Goal: Transaction & Acquisition: Purchase product/service

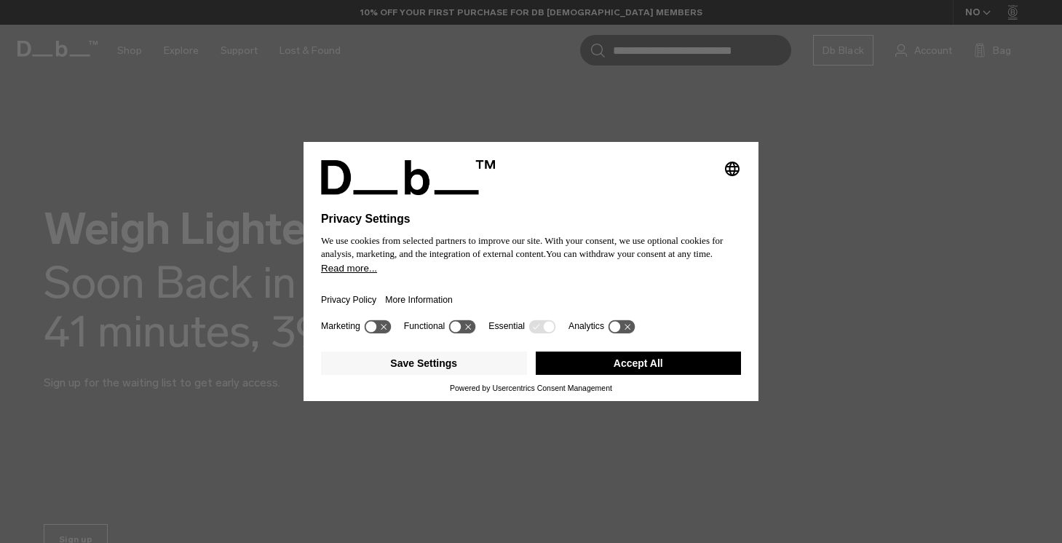
click at [592, 366] on button "Accept All" at bounding box center [639, 363] width 206 height 23
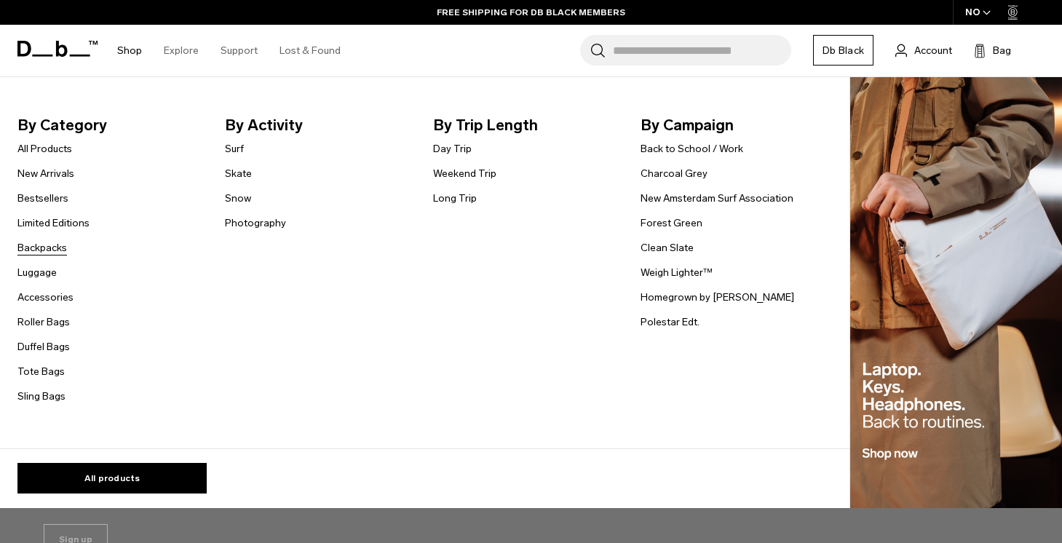
click at [52, 244] on link "Backpacks" at bounding box center [42, 247] width 50 height 15
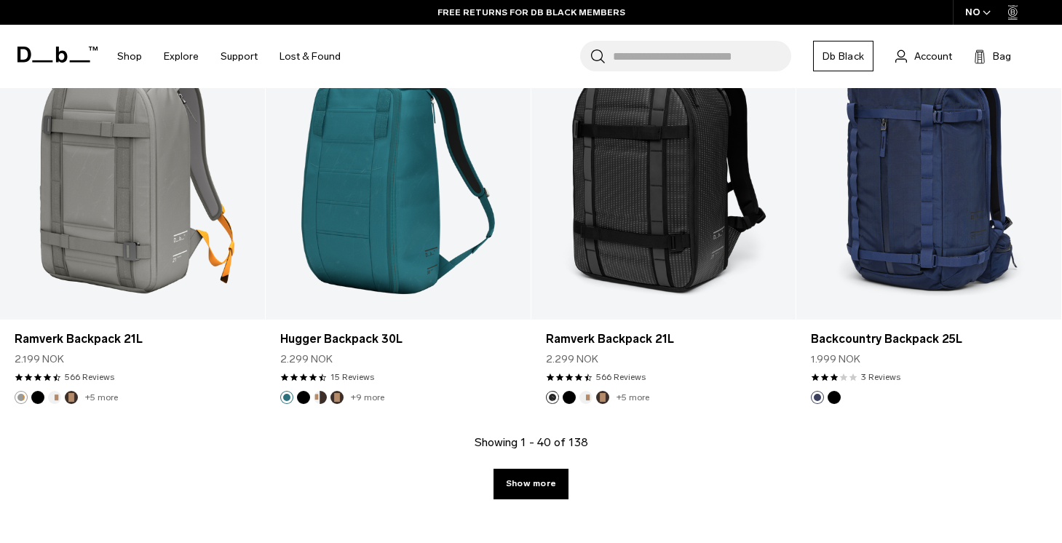
scroll to position [4028, 0]
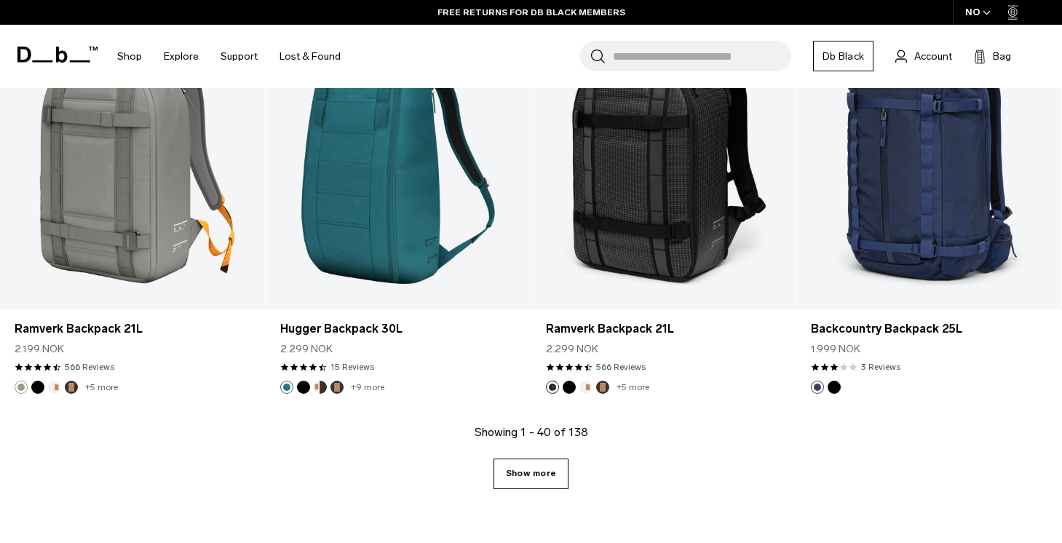
click at [539, 483] on link "Show more" at bounding box center [531, 474] width 75 height 31
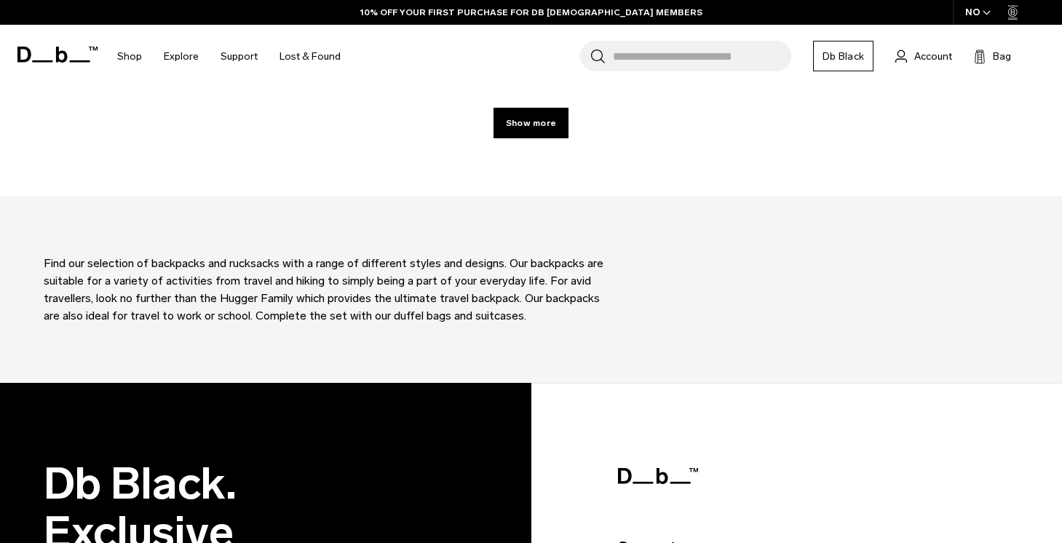
scroll to position [8463, 0]
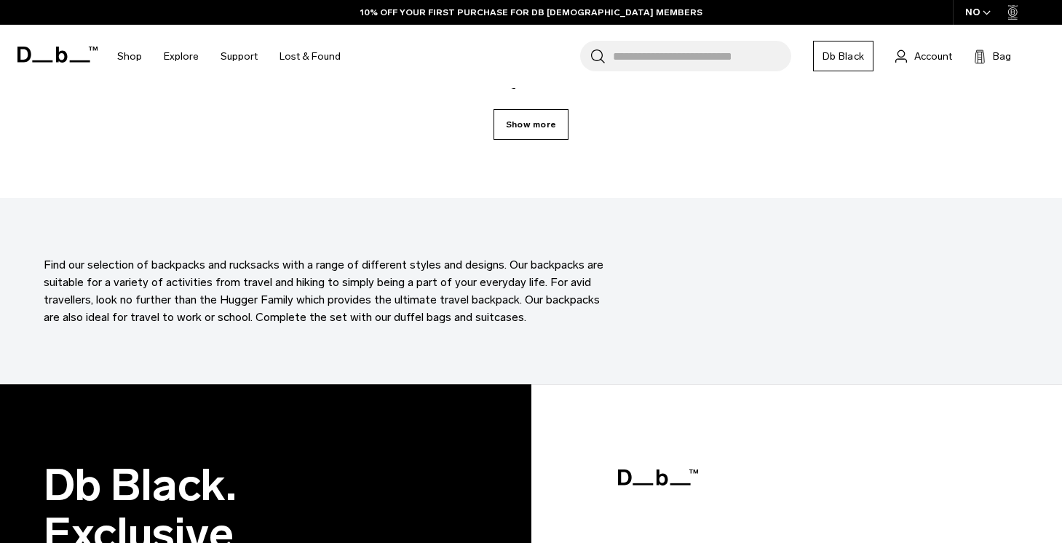
click at [513, 118] on link "Show more" at bounding box center [531, 124] width 75 height 31
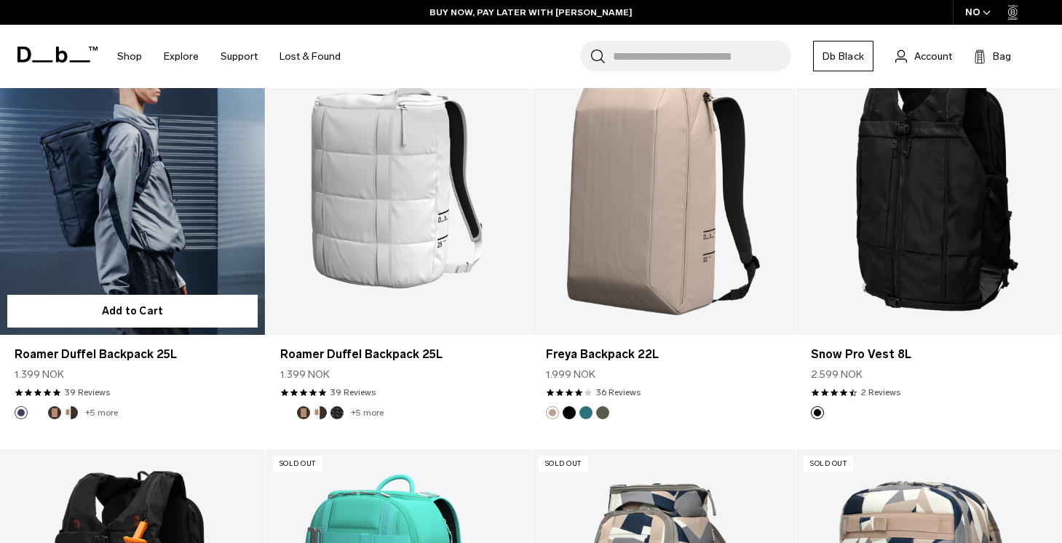
scroll to position [9749, 0]
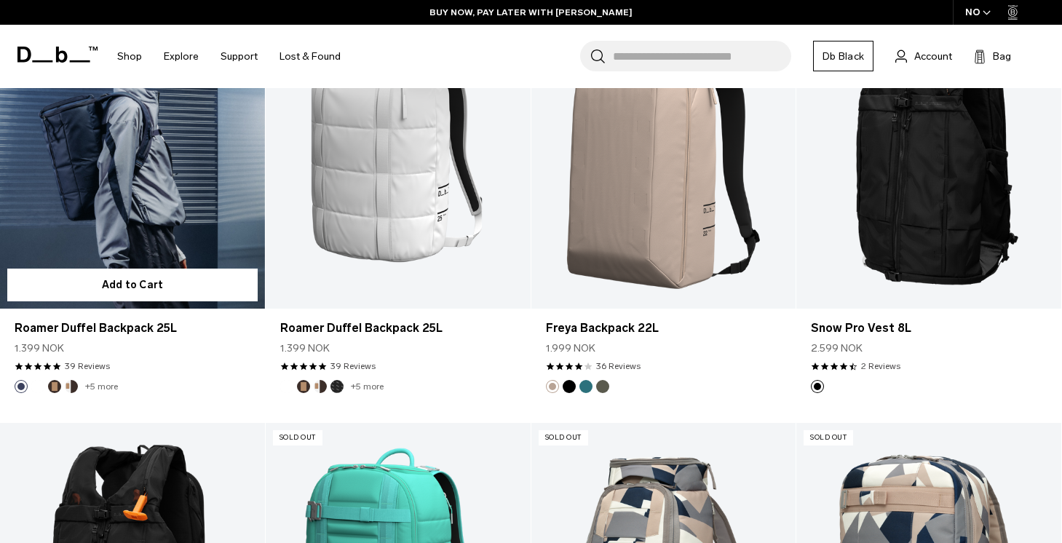
click at [164, 208] on link "Roamer Duffel Backpack 25L" at bounding box center [132, 162] width 265 height 294
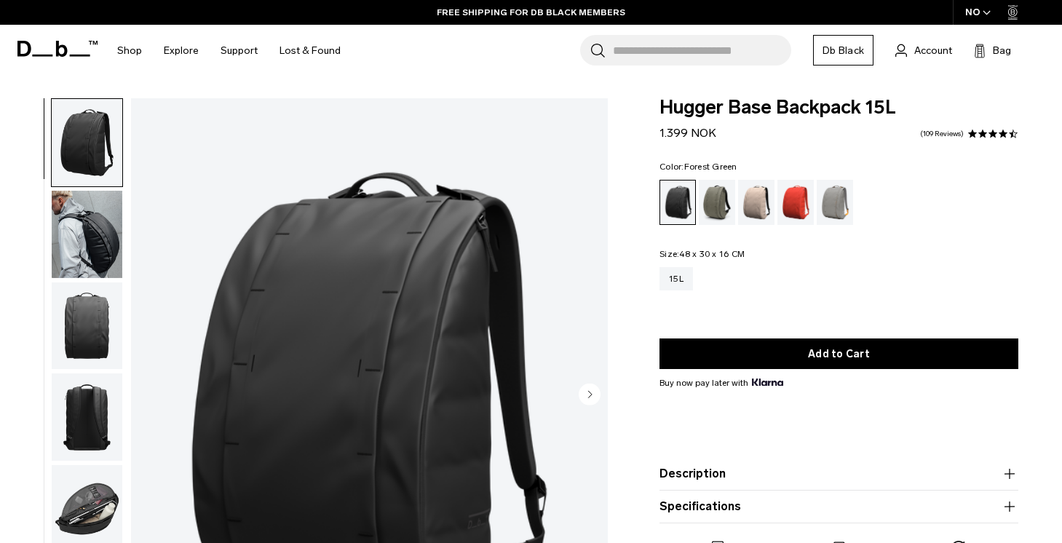
click at [722, 200] on div "Forest Green" at bounding box center [717, 202] width 37 height 45
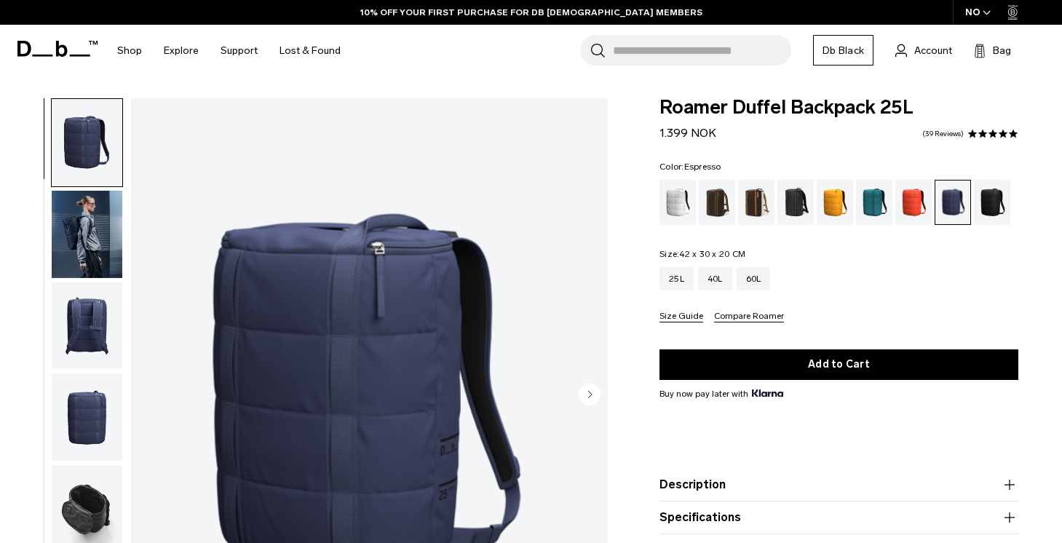
click at [721, 208] on div "Espresso" at bounding box center [717, 202] width 37 height 45
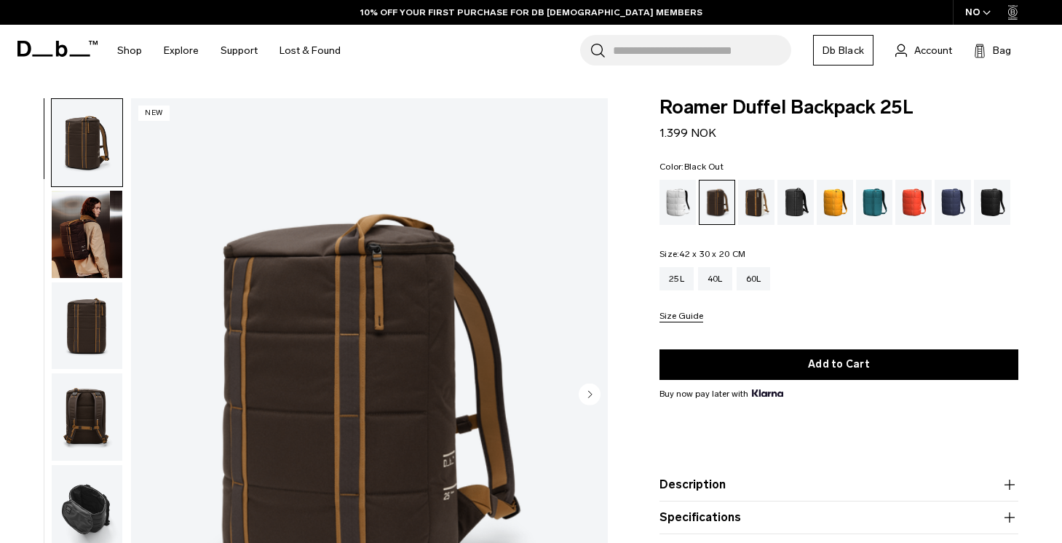
click at [1000, 206] on div "Black Out" at bounding box center [992, 202] width 37 height 45
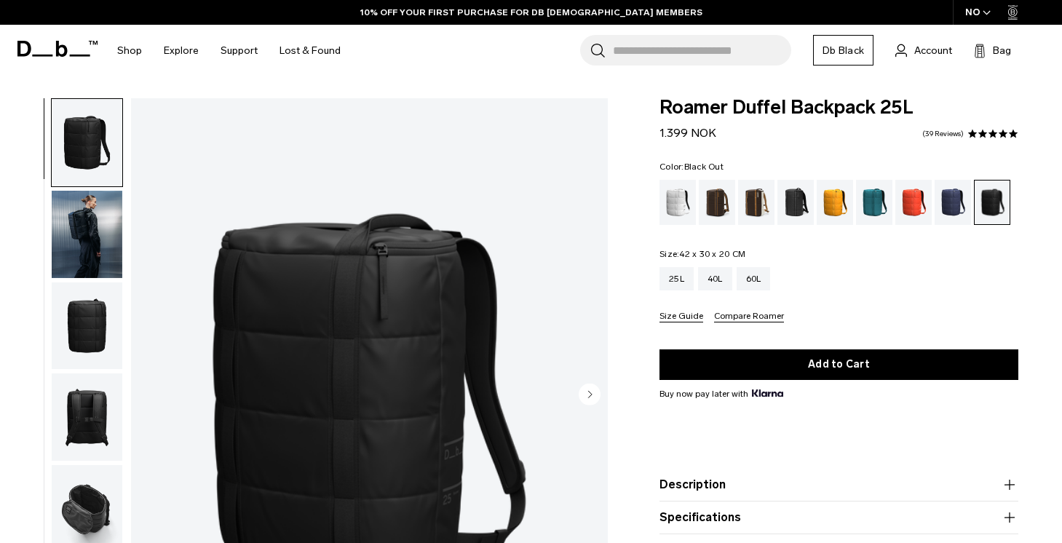
click at [103, 250] on img "button" at bounding box center [87, 234] width 71 height 87
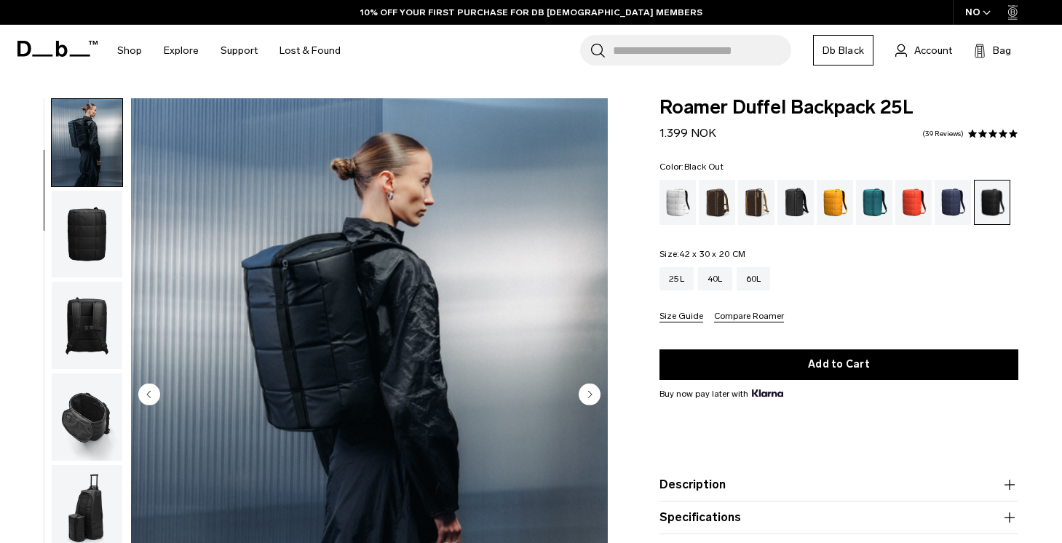
click at [91, 264] on img "button" at bounding box center [87, 234] width 71 height 87
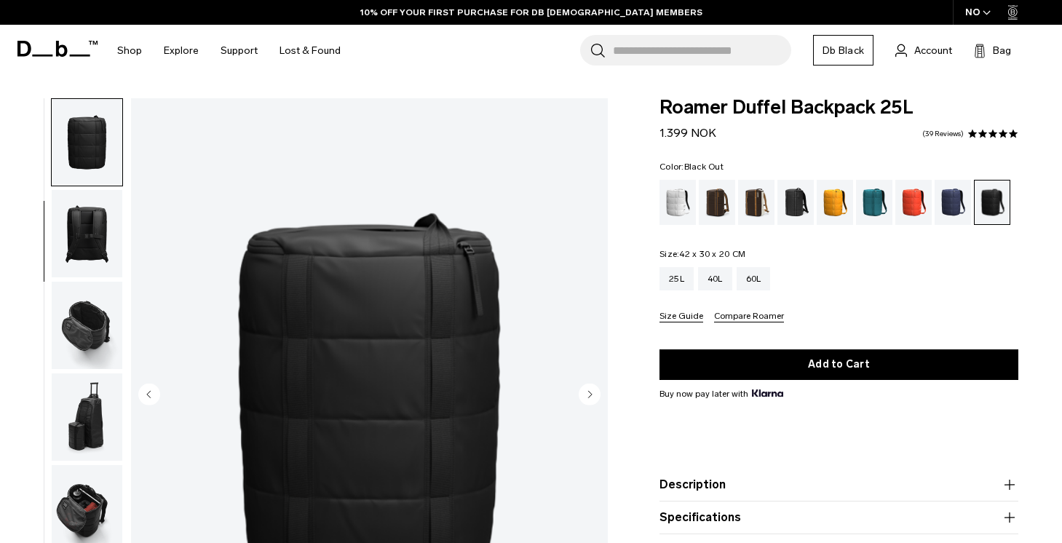
click at [90, 301] on img "button" at bounding box center [87, 325] width 71 height 87
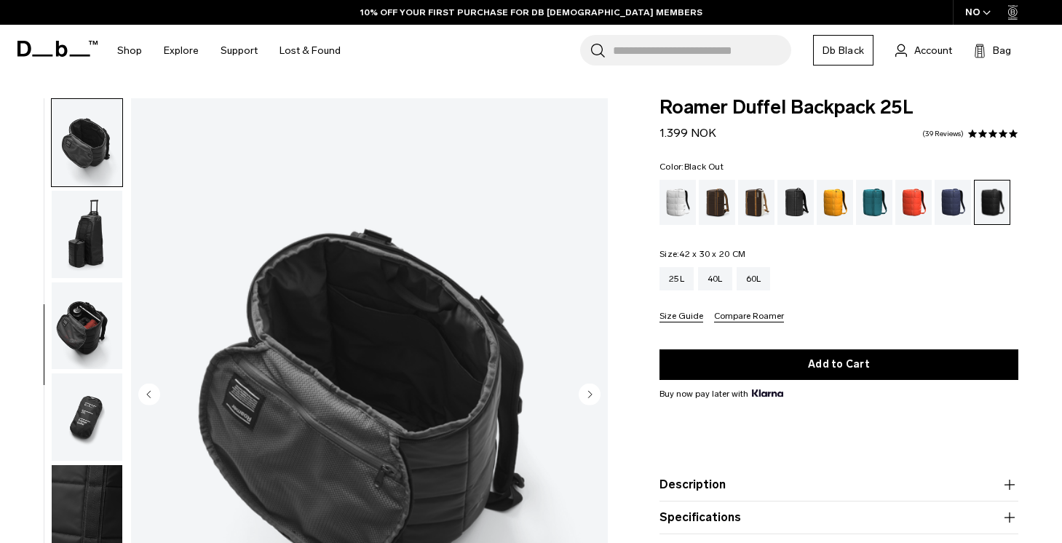
click at [97, 322] on img "button" at bounding box center [87, 326] width 71 height 87
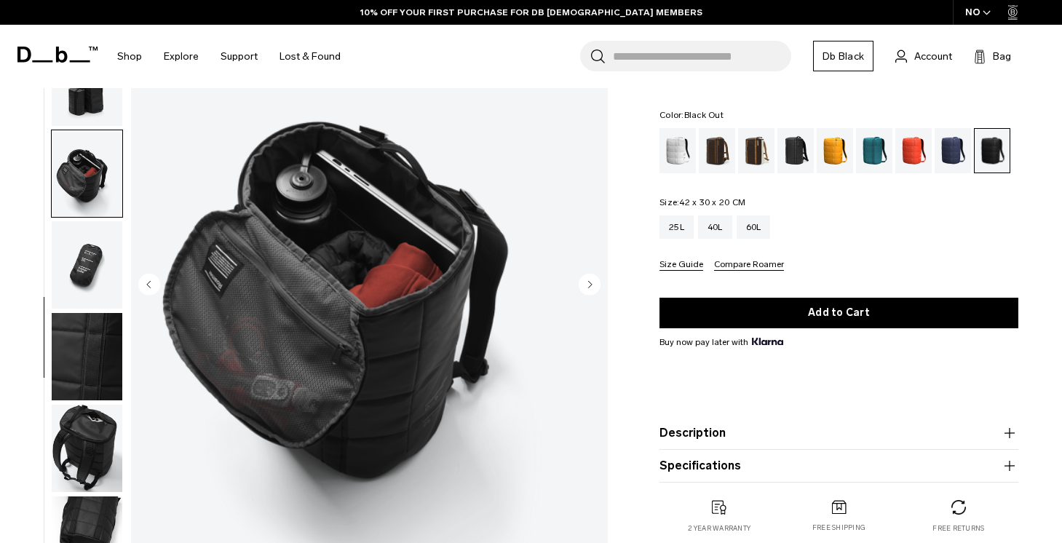
scroll to position [114, 0]
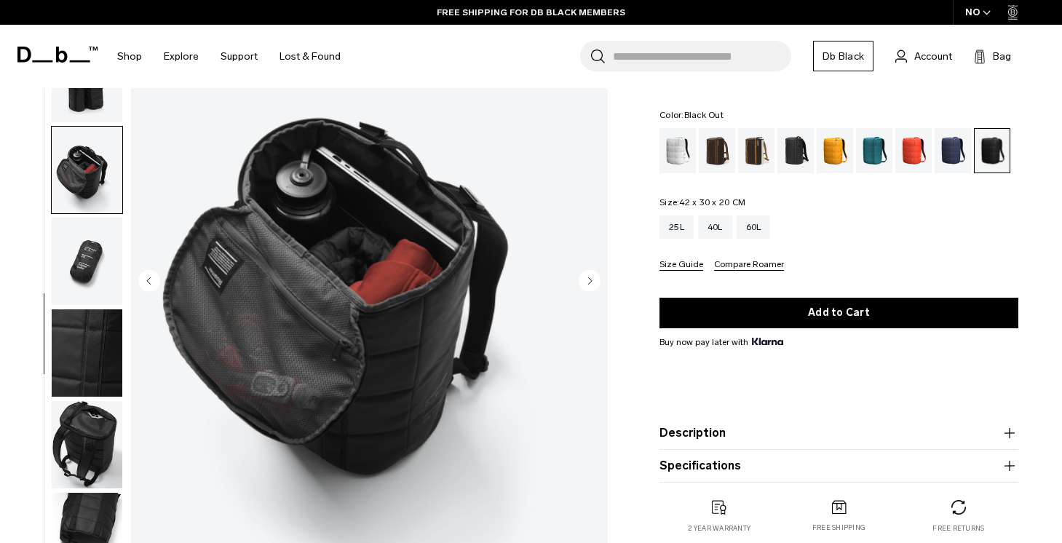
click at [95, 420] on img "button" at bounding box center [87, 444] width 71 height 87
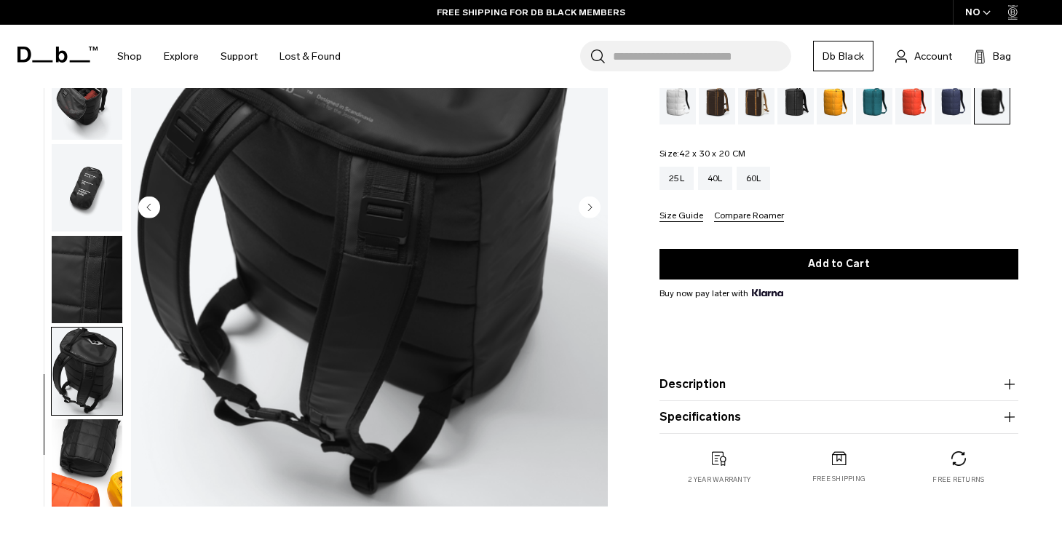
scroll to position [249, 0]
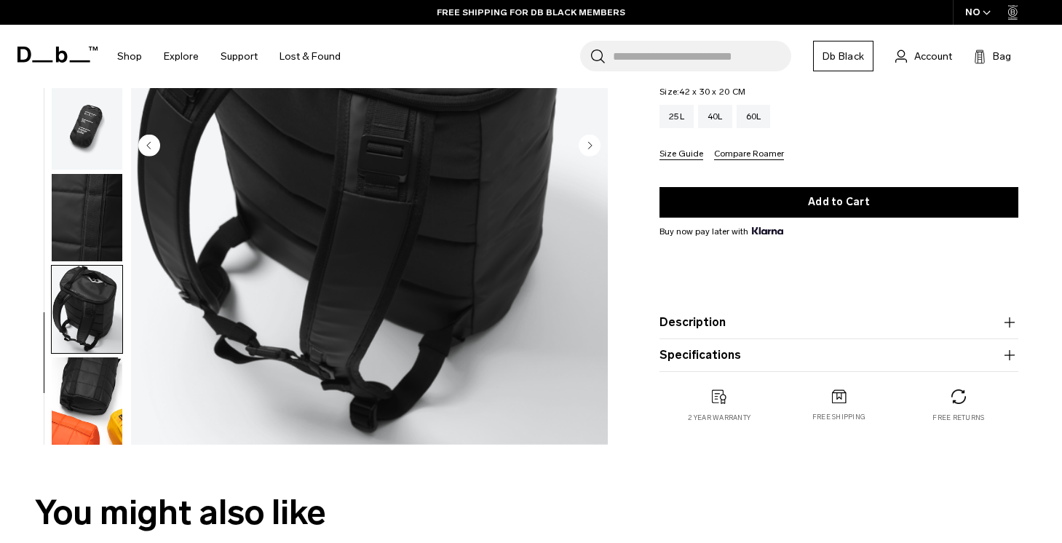
click at [77, 406] on img "button" at bounding box center [87, 401] width 71 height 87
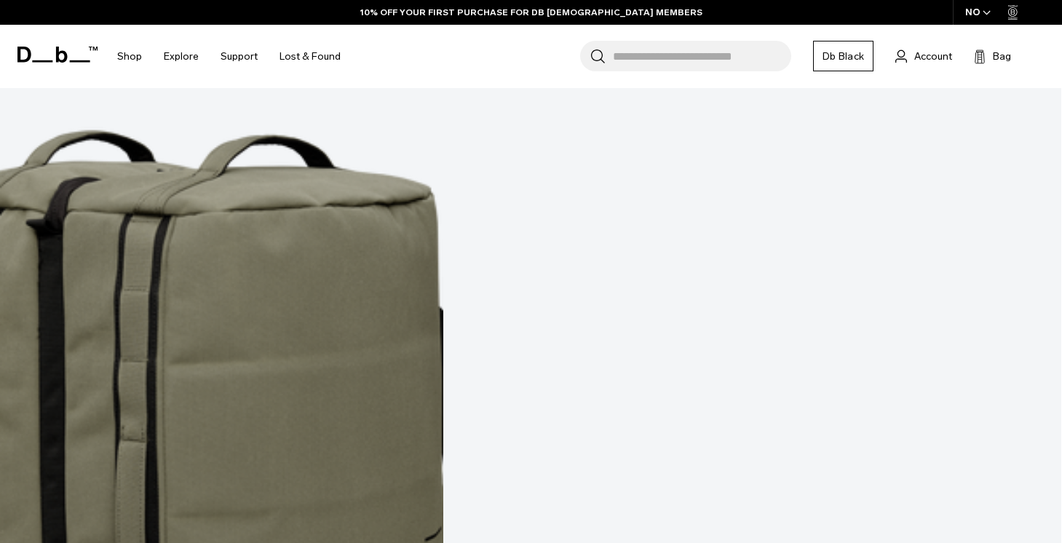
scroll to position [4374, 0]
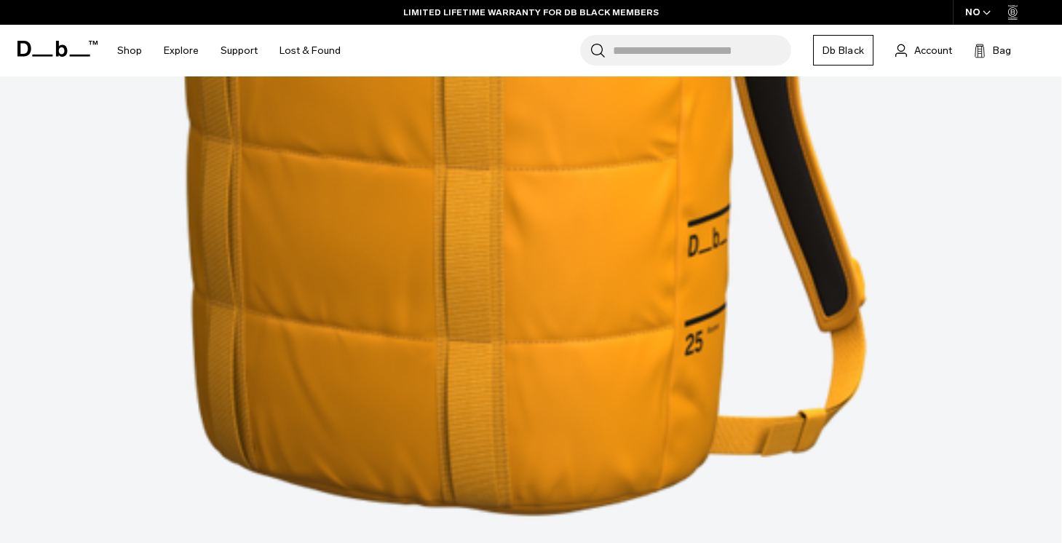
scroll to position [6080, 0]
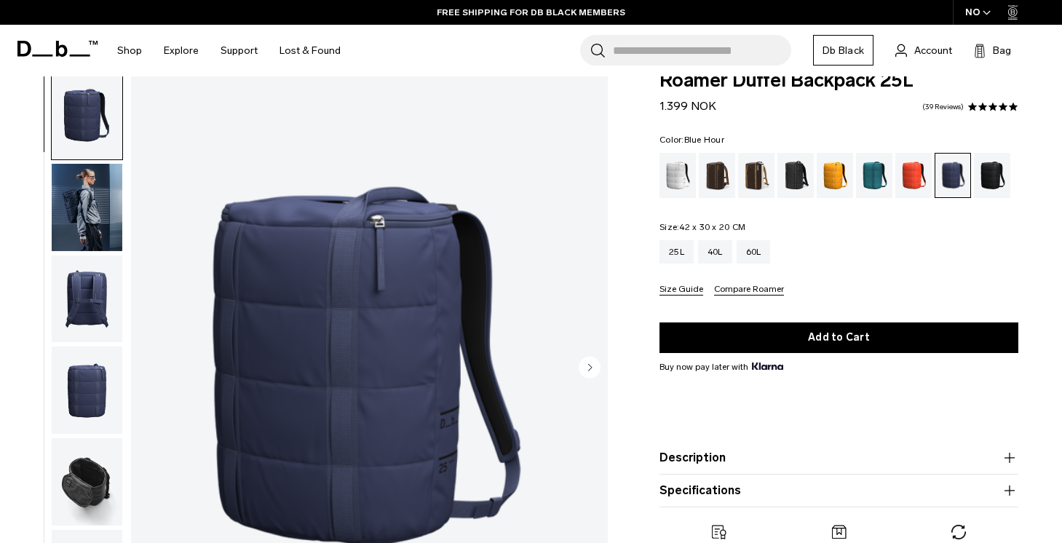
scroll to position [30, 0]
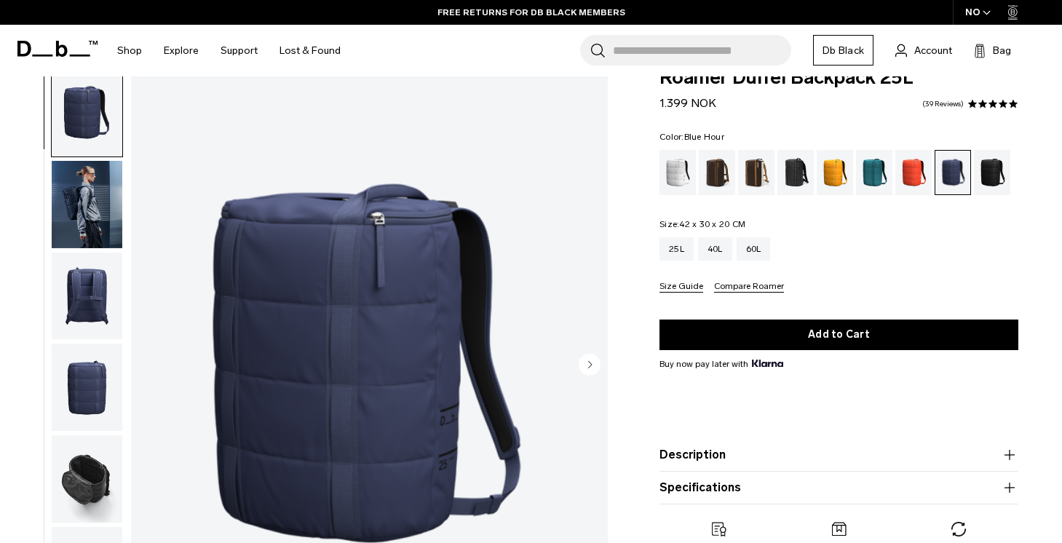
click at [93, 299] on img "button" at bounding box center [87, 296] width 71 height 87
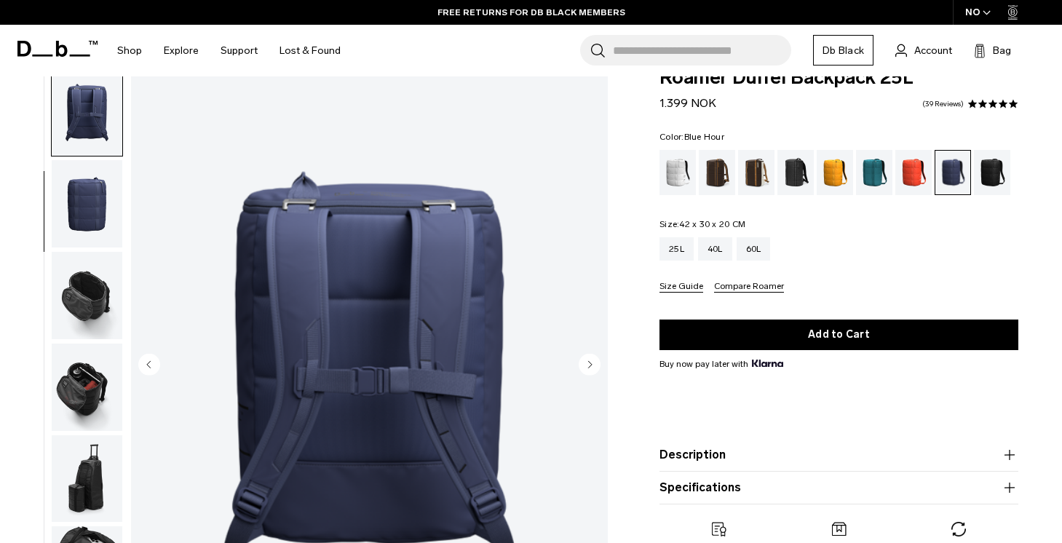
click at [100, 331] on img "button" at bounding box center [87, 295] width 71 height 87
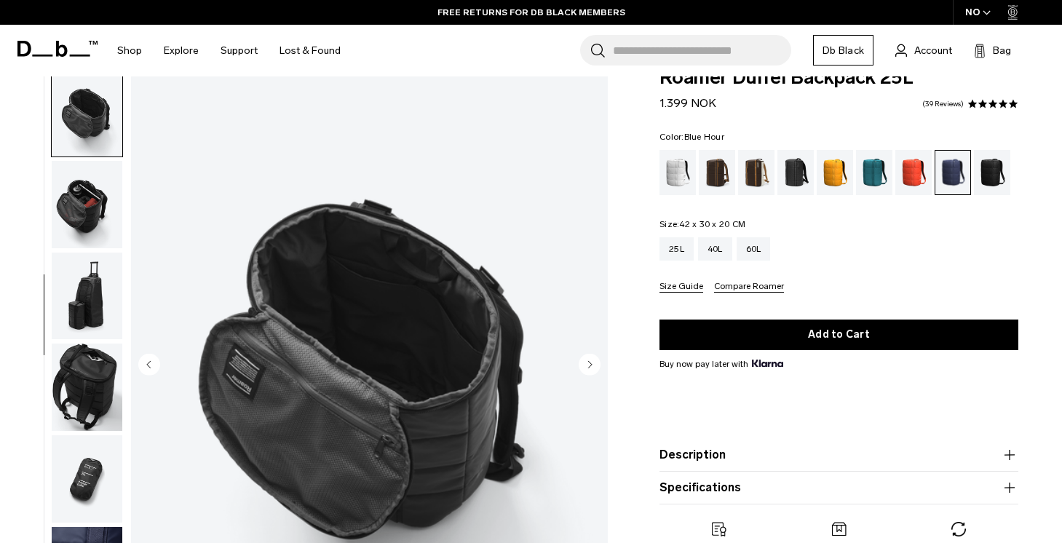
scroll to position [409, 0]
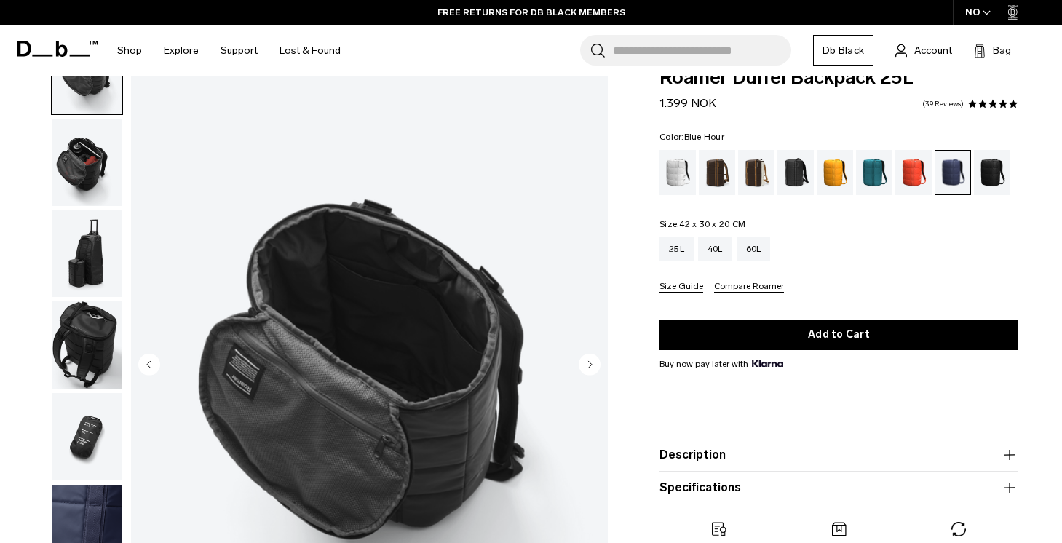
click at [98, 353] on img "button" at bounding box center [87, 344] width 71 height 87
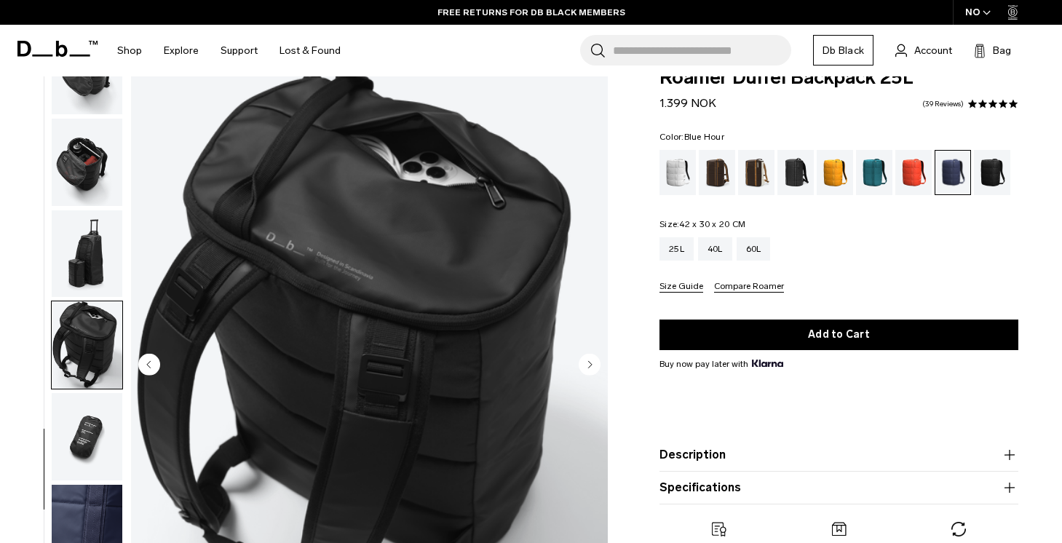
click at [89, 398] on img "button" at bounding box center [87, 436] width 71 height 87
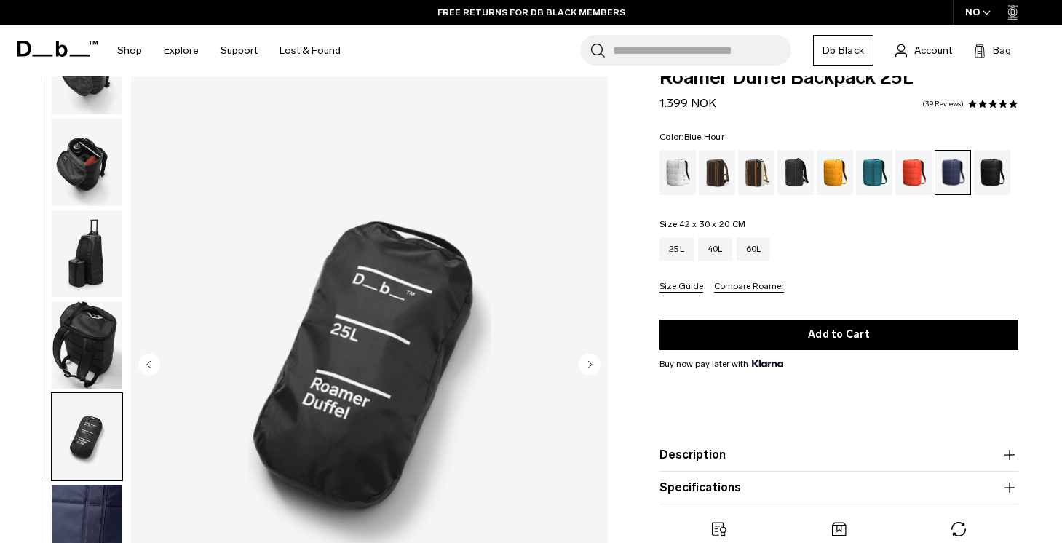
click at [95, 334] on img "button" at bounding box center [87, 344] width 71 height 87
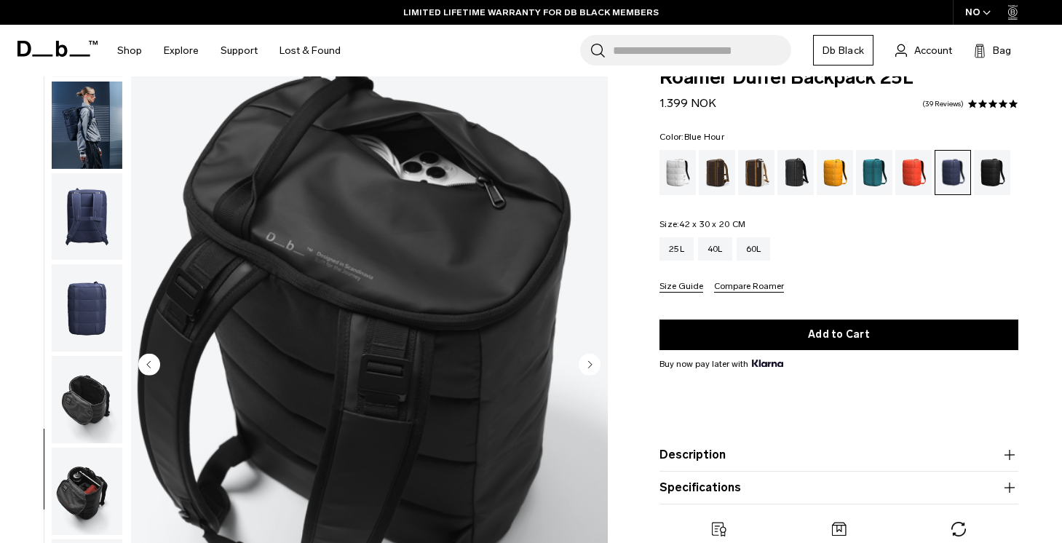
click at [84, 368] on img "button" at bounding box center [87, 399] width 71 height 87
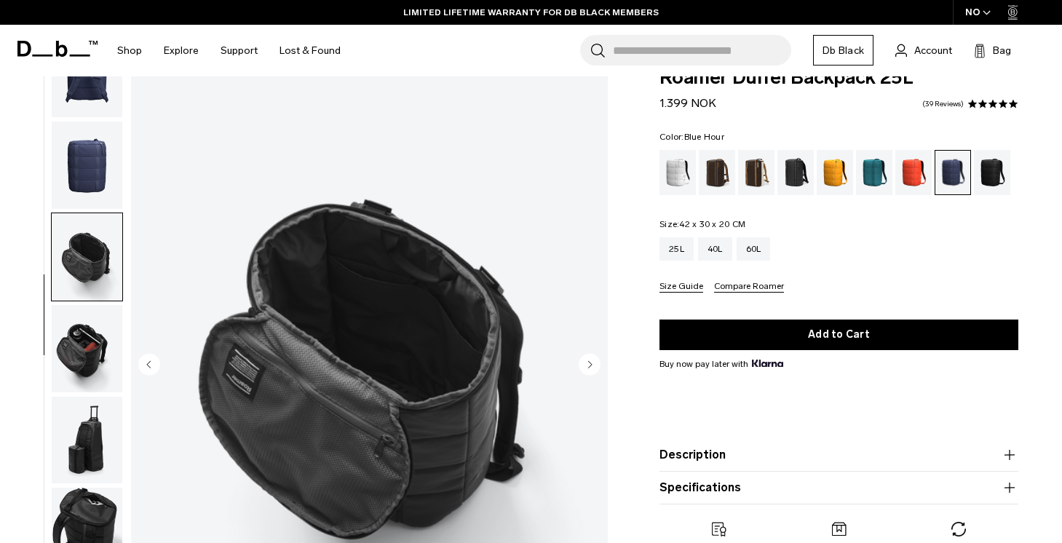
scroll to position [366, 0]
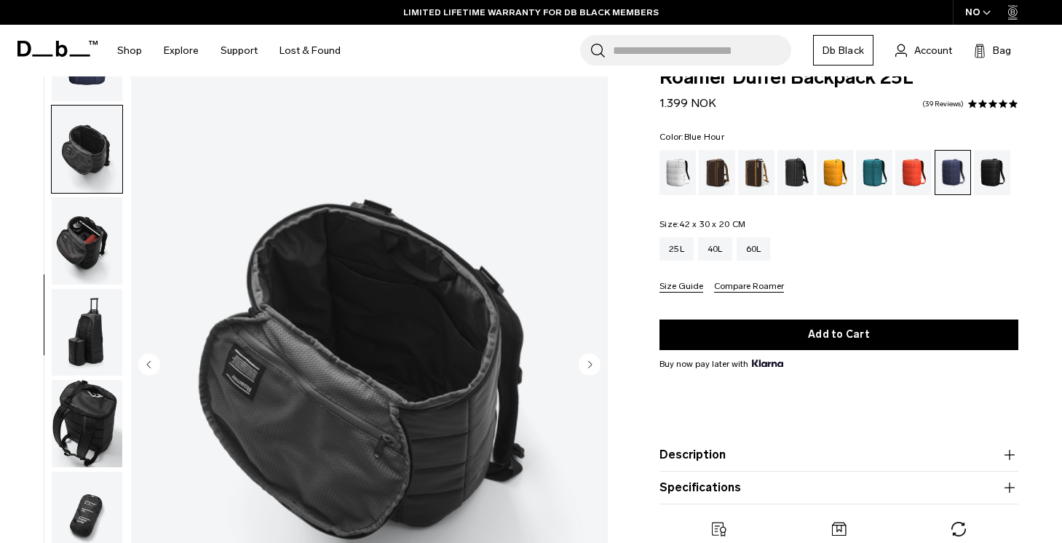
click at [92, 244] on img "button" at bounding box center [87, 240] width 71 height 87
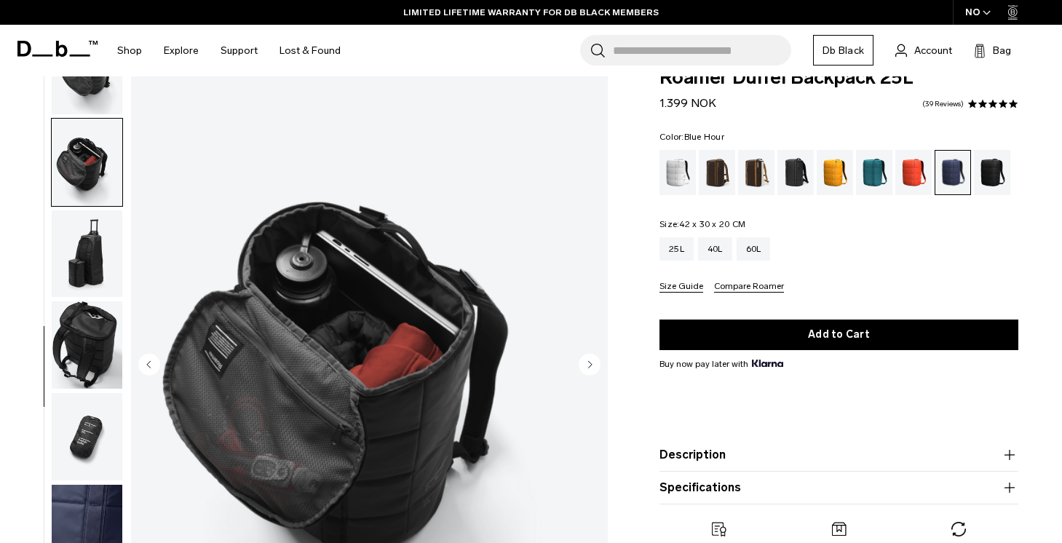
scroll to position [409, 0]
click at [84, 315] on img "button" at bounding box center [87, 344] width 71 height 87
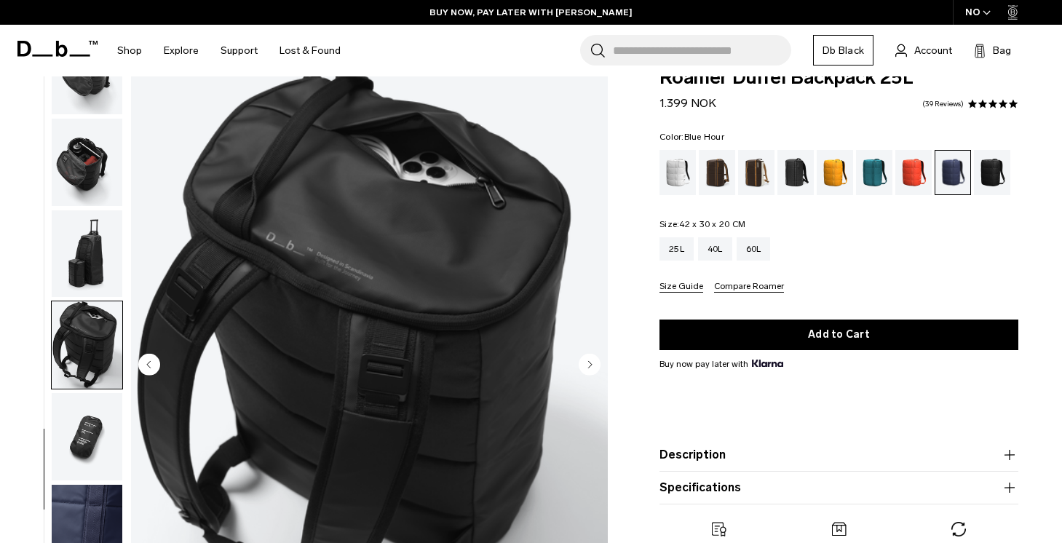
click at [88, 166] on img "button" at bounding box center [87, 162] width 71 height 87
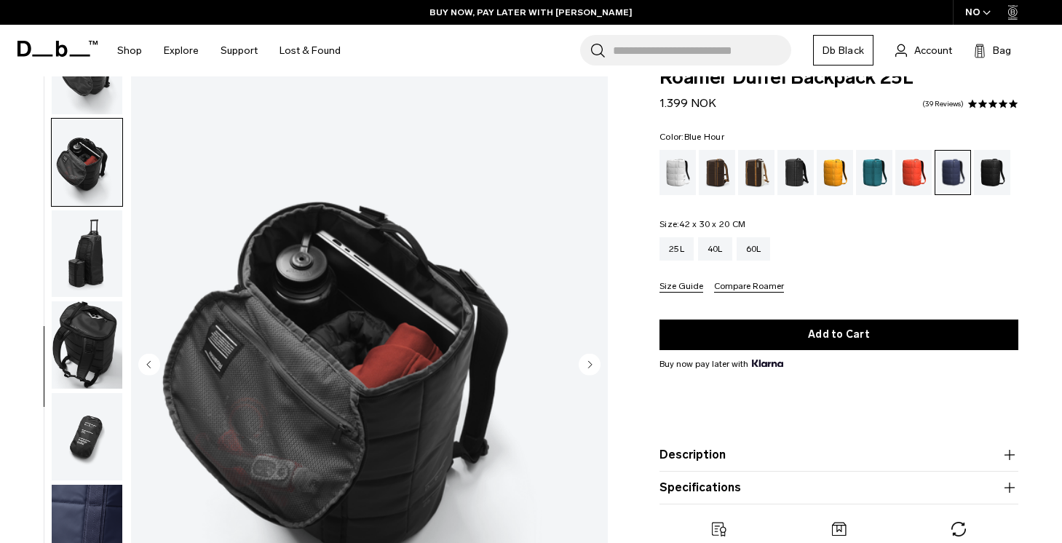
click at [103, 327] on img "button" at bounding box center [87, 344] width 71 height 87
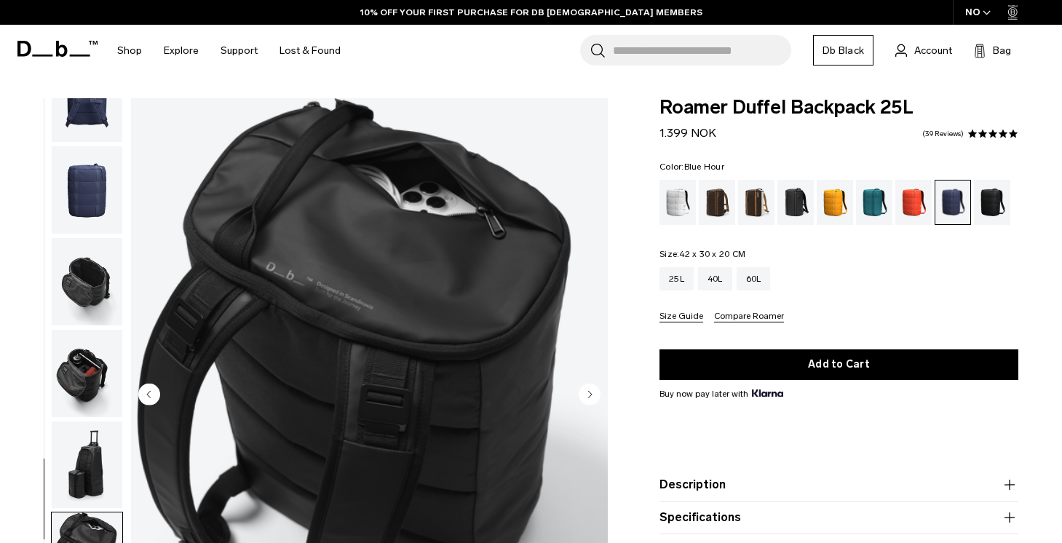
scroll to position [0, 0]
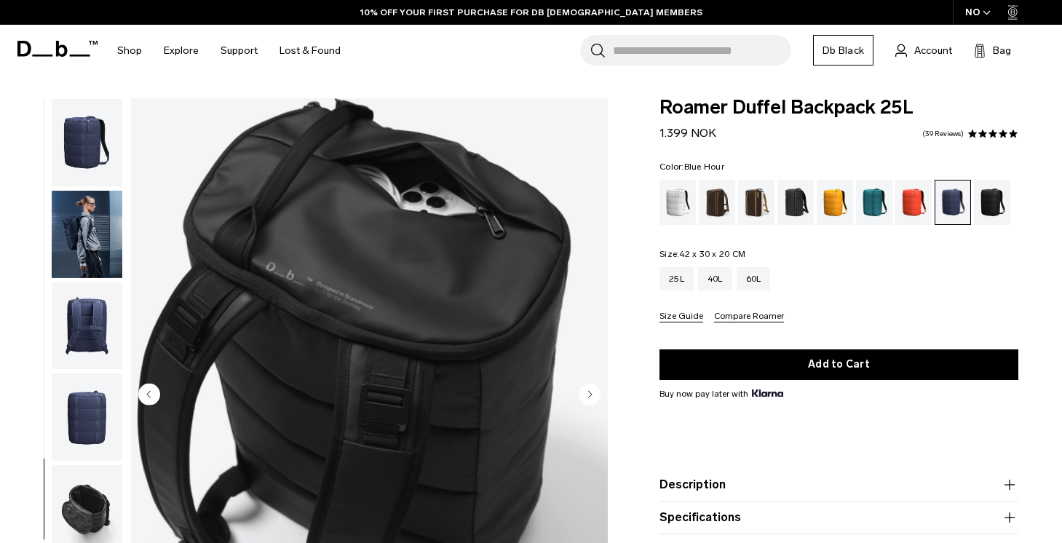
click at [96, 196] on img "button" at bounding box center [87, 234] width 71 height 87
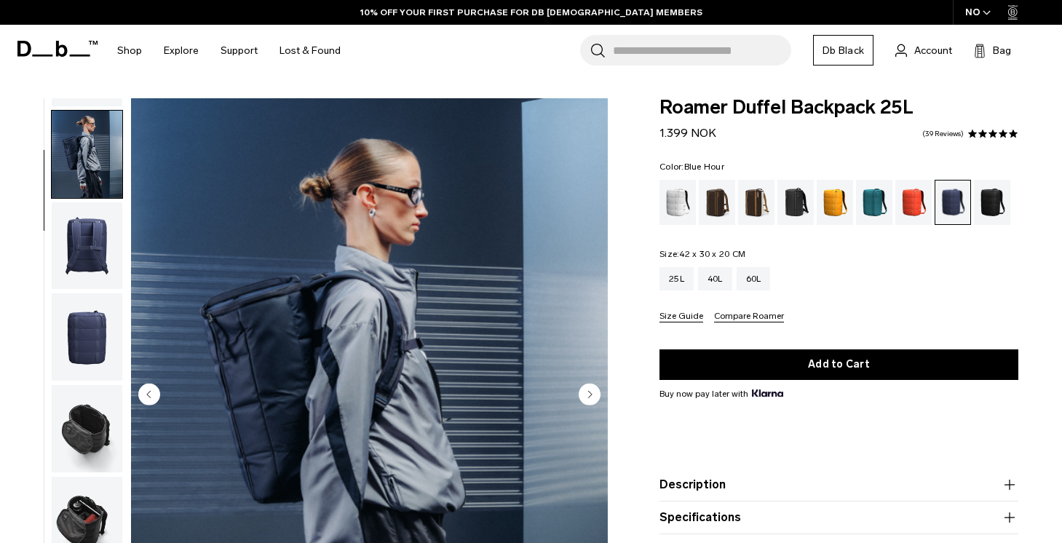
scroll to position [92, 0]
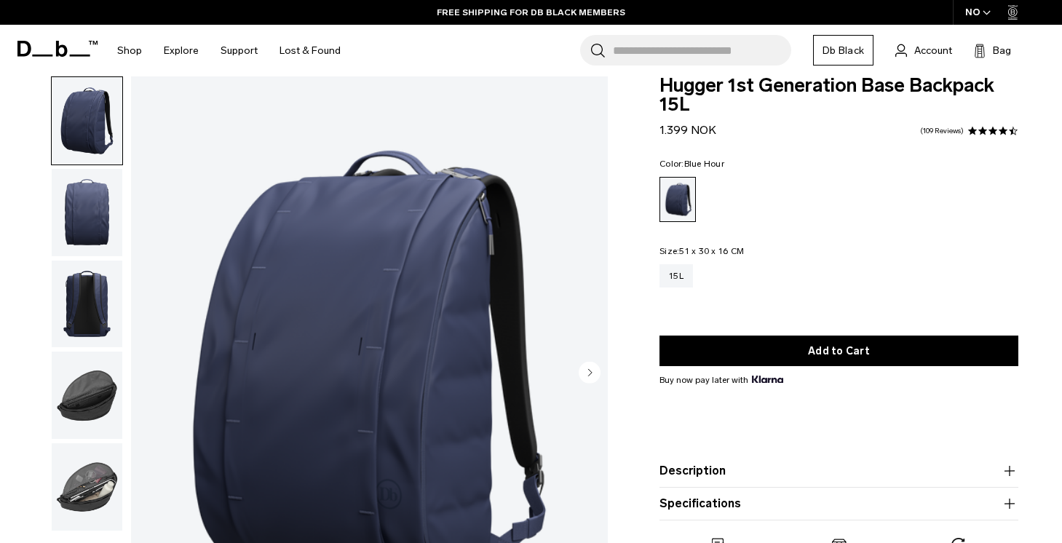
scroll to position [26, 0]
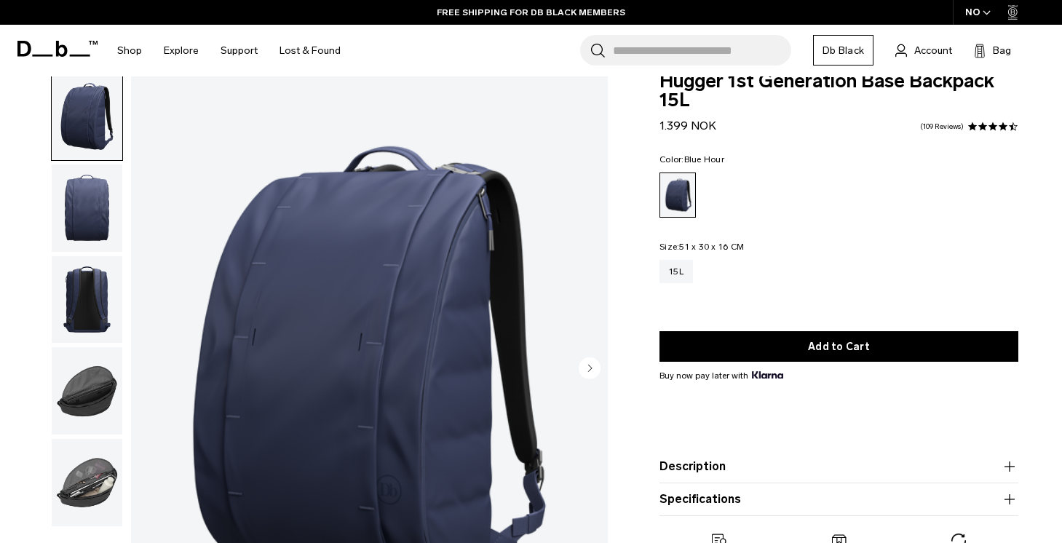
click at [82, 266] on img "button" at bounding box center [87, 299] width 71 height 87
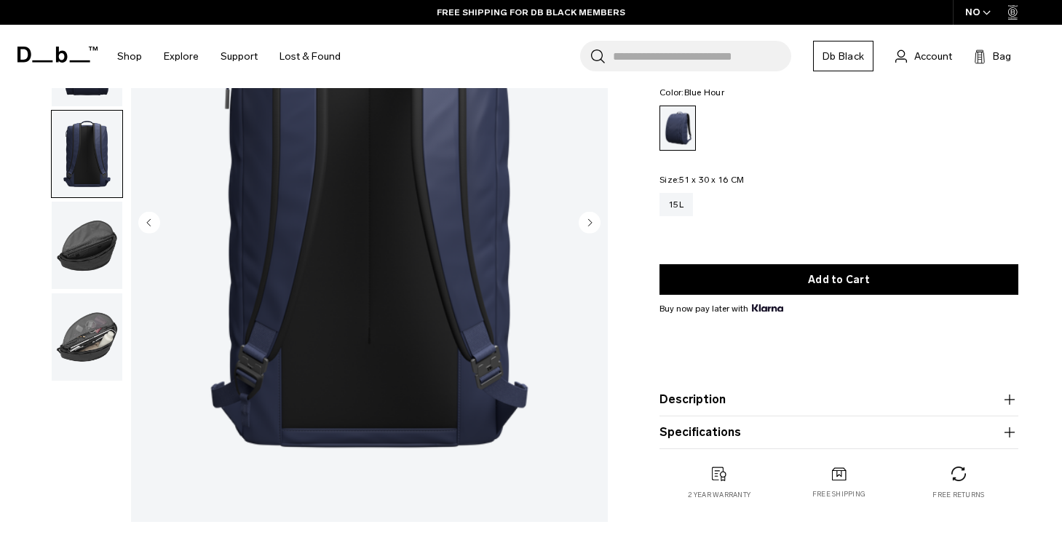
scroll to position [0, 0]
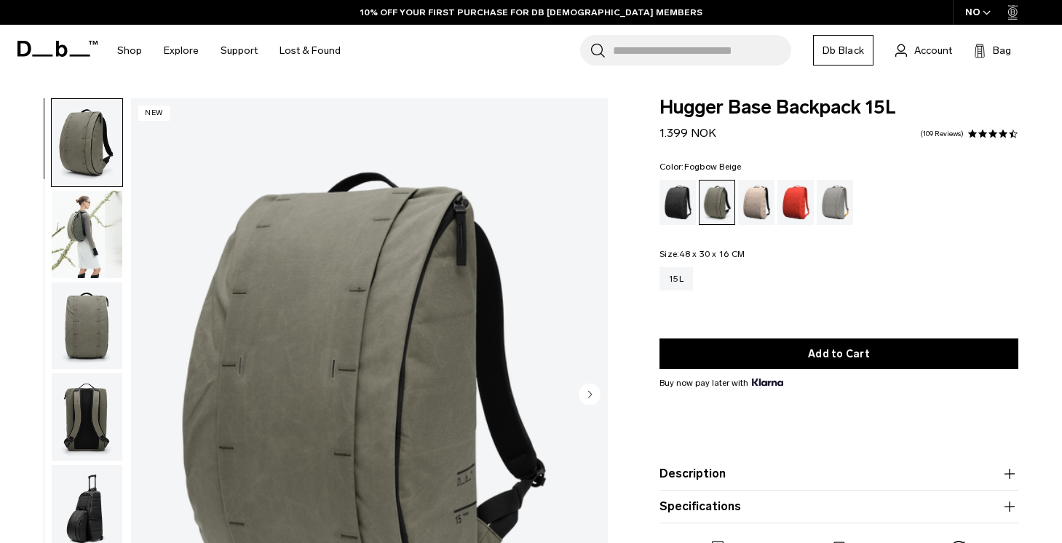
click at [757, 202] on div "Fogbow Beige" at bounding box center [756, 202] width 37 height 45
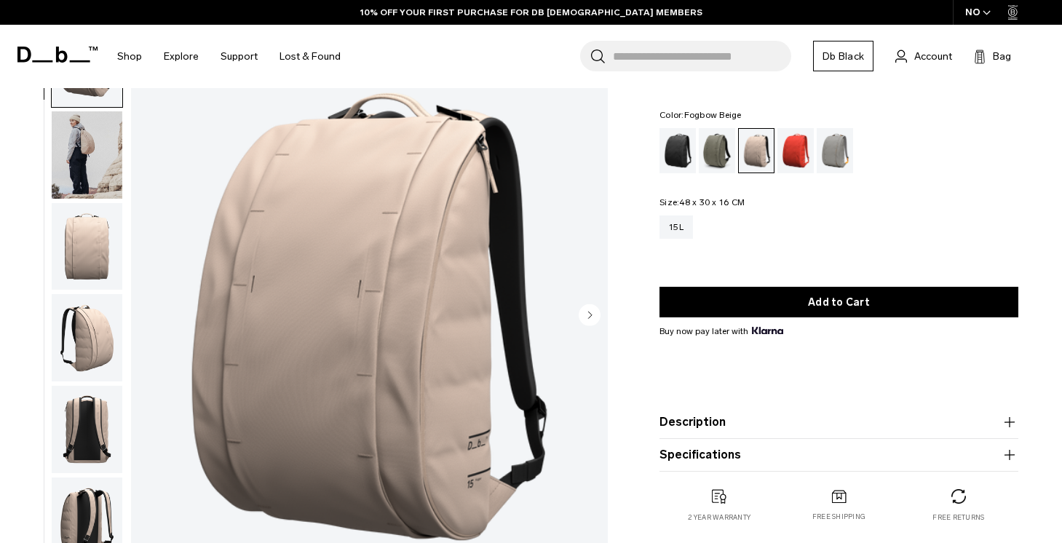
scroll to position [28, 0]
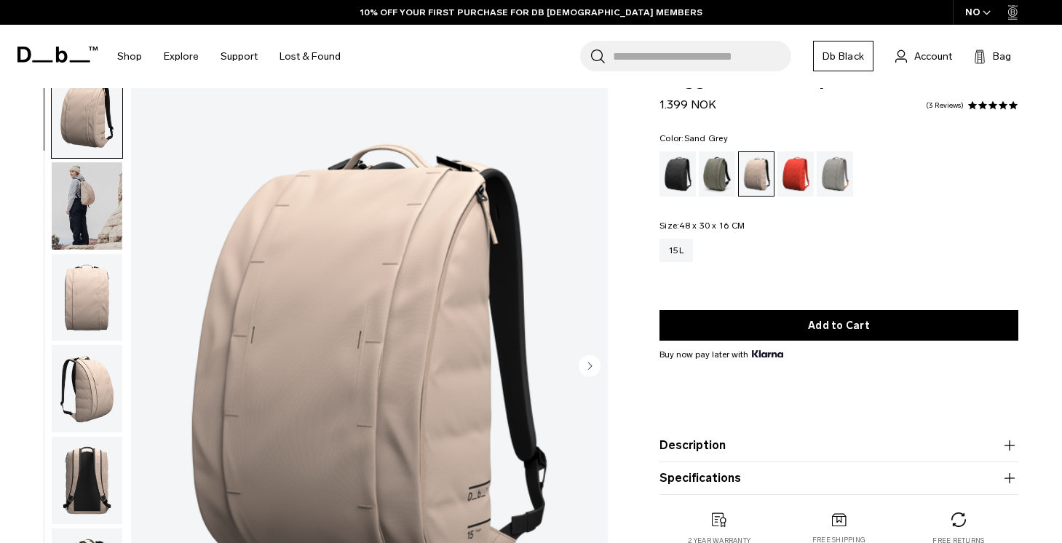
click at [837, 179] on div "Sand Grey" at bounding box center [835, 173] width 37 height 45
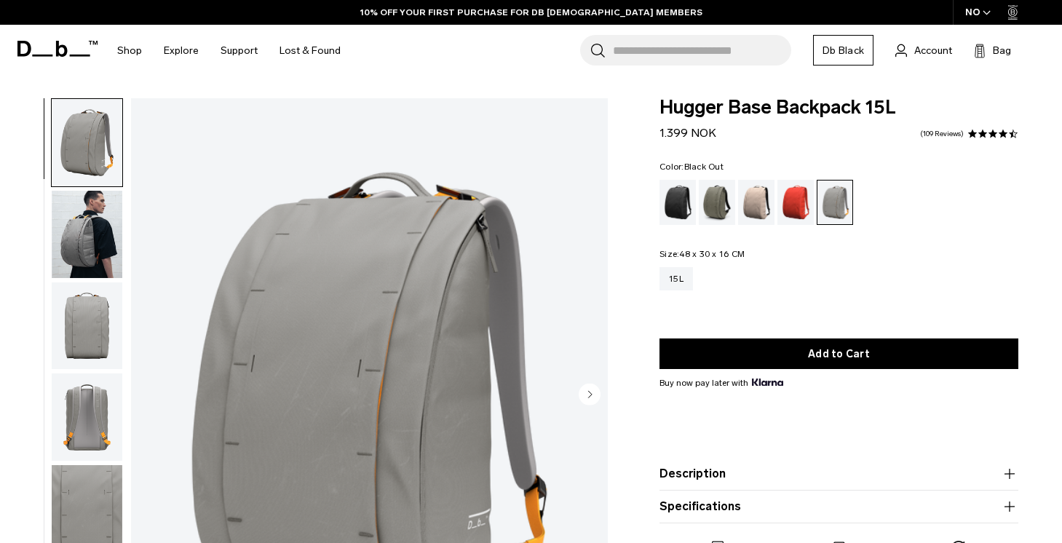
click at [676, 193] on div "Black Out" at bounding box center [678, 202] width 37 height 45
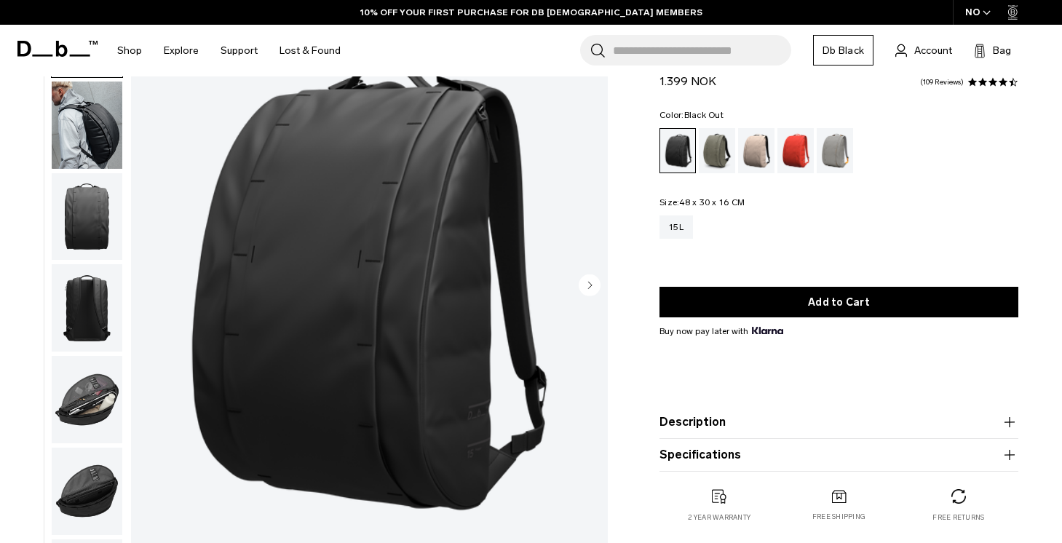
click at [98, 126] on img "button" at bounding box center [87, 125] width 71 height 87
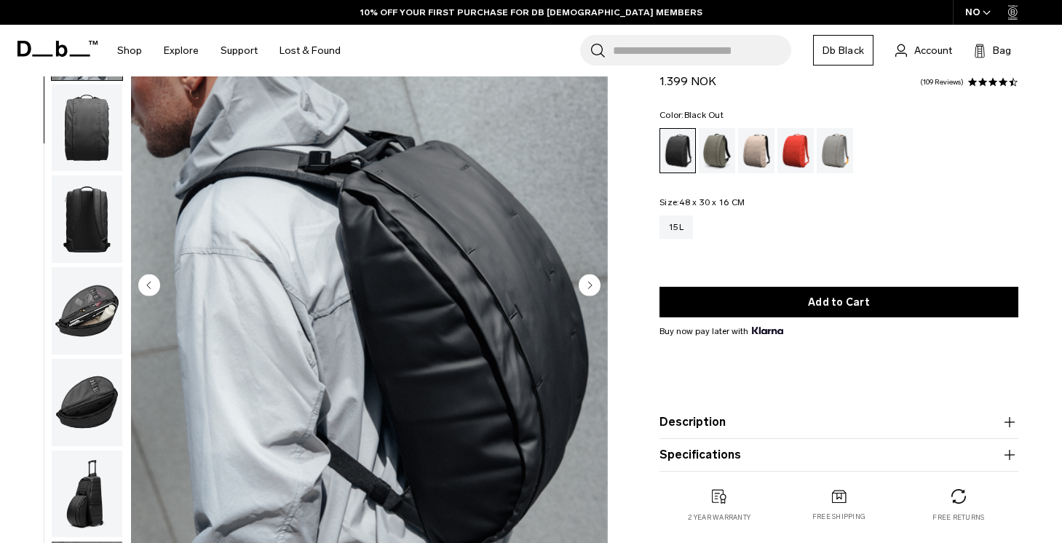
scroll to position [92, 0]
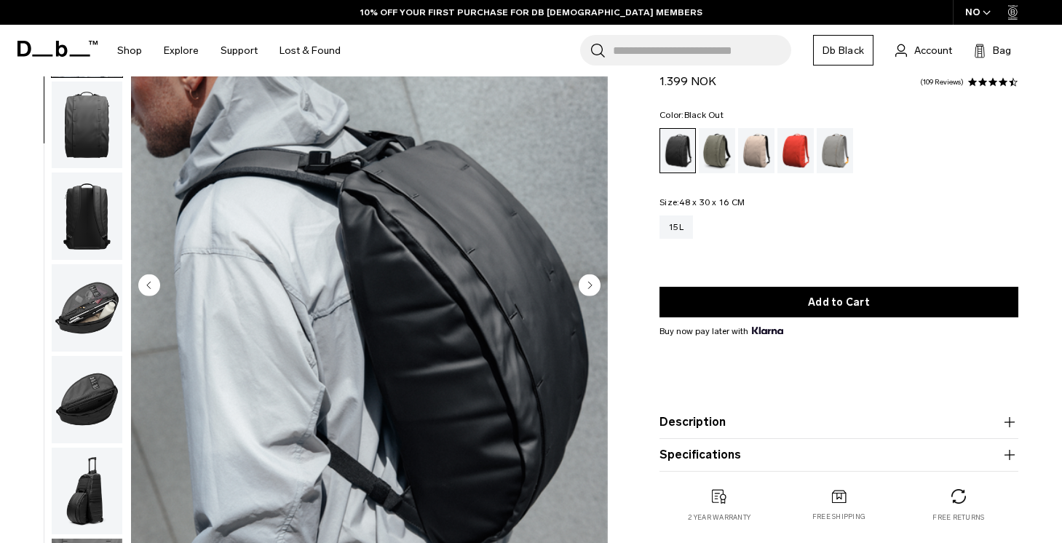
click at [91, 204] on img "button" at bounding box center [87, 216] width 71 height 87
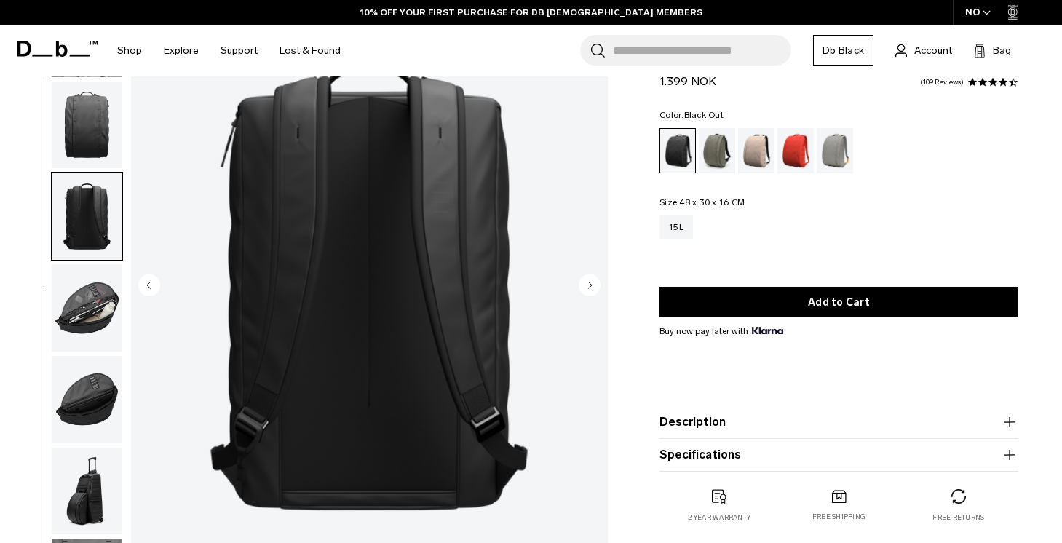
scroll to position [134, 0]
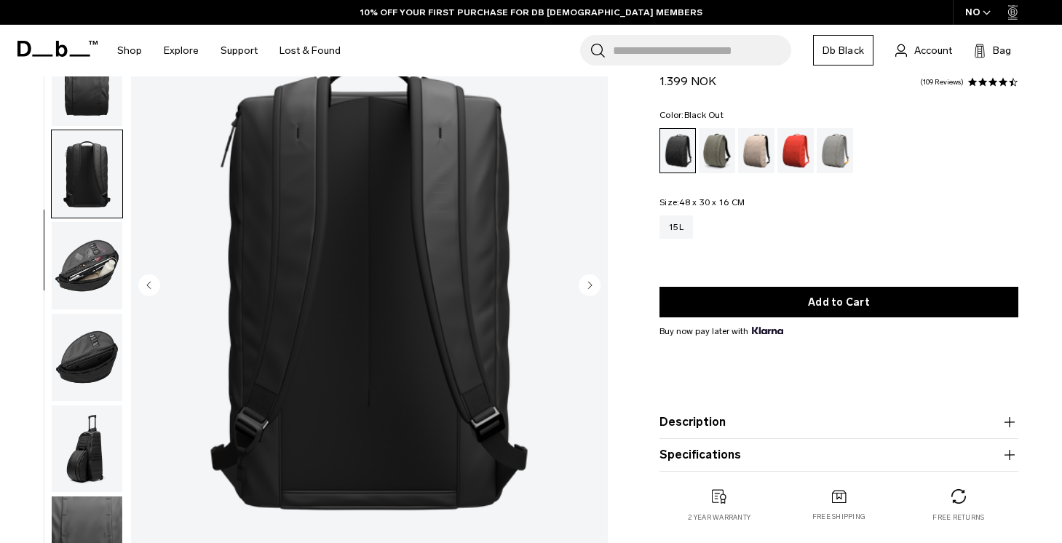
click at [90, 257] on img "button" at bounding box center [87, 265] width 71 height 87
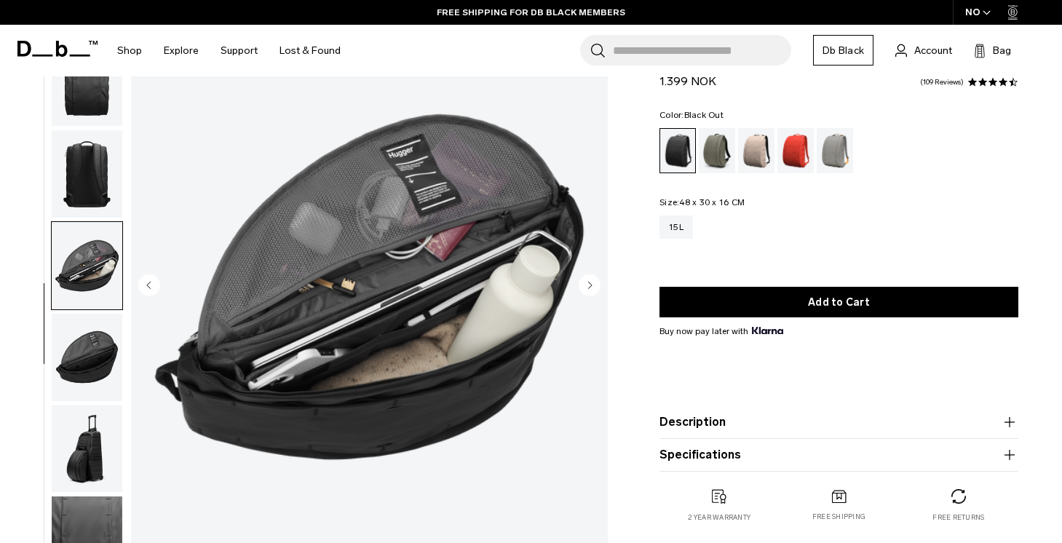
click at [76, 372] on img "button" at bounding box center [87, 357] width 71 height 87
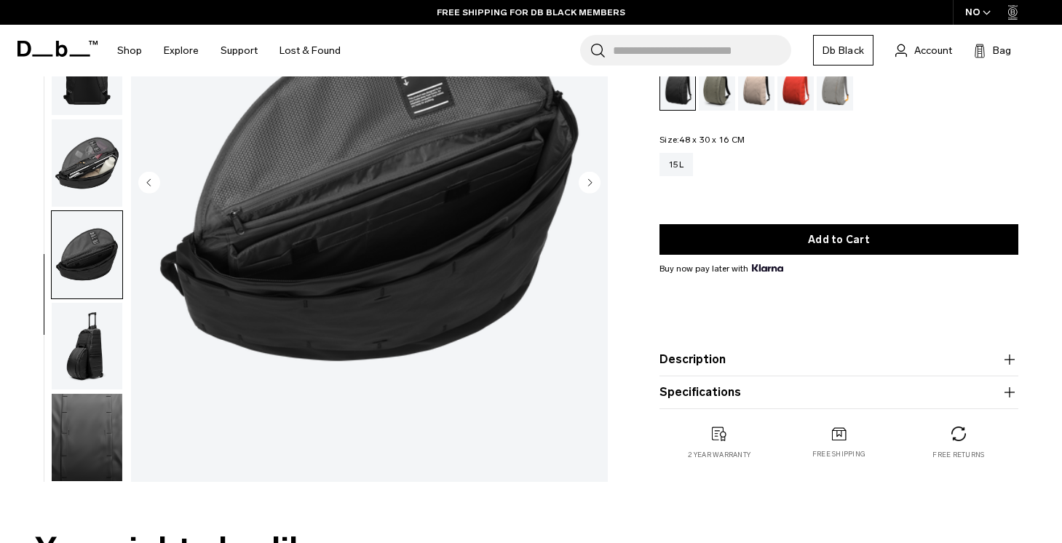
scroll to position [213, 0]
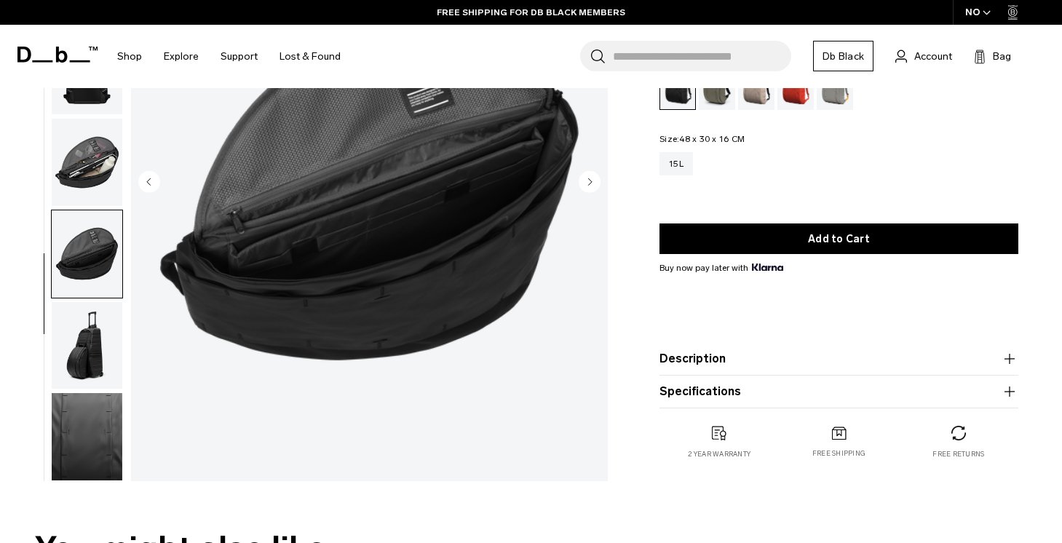
click at [81, 349] on img "button" at bounding box center [87, 345] width 71 height 87
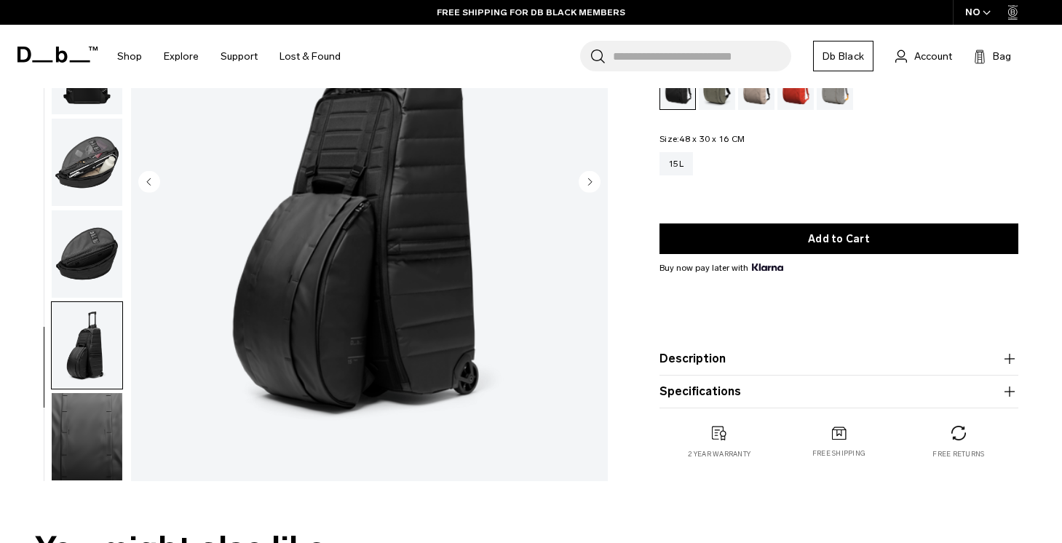
click at [81, 444] on img "button" at bounding box center [87, 436] width 71 height 87
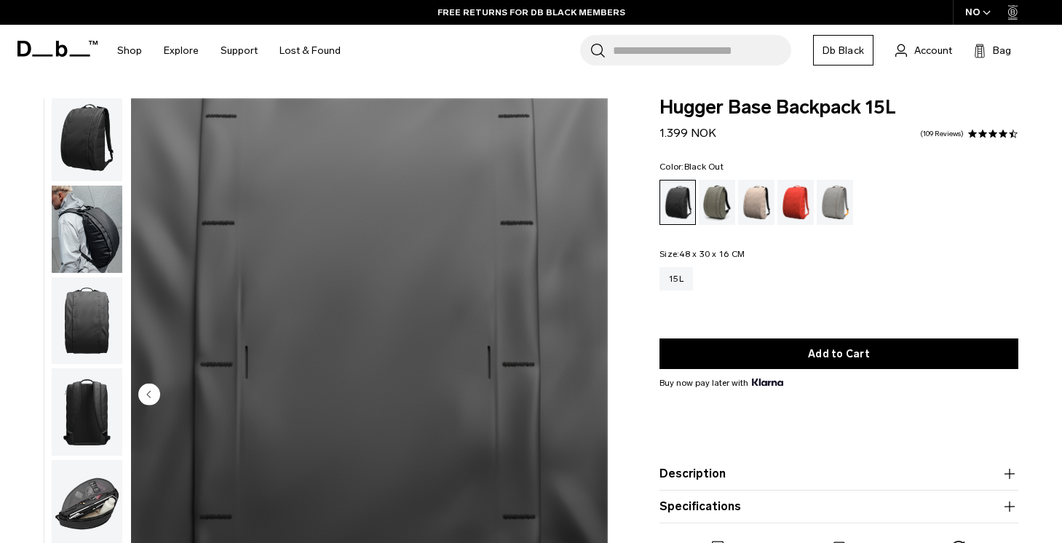
scroll to position [0, 0]
